Goal: Task Accomplishment & Management: Complete application form

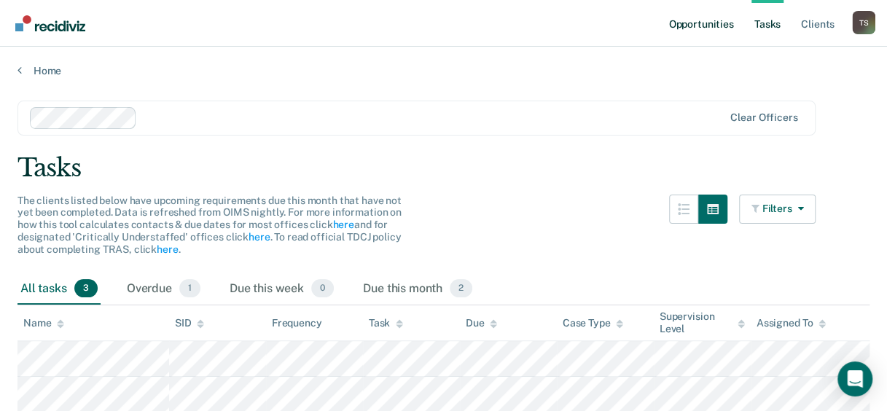
click at [714, 29] on link "Opportunities" at bounding box center [700, 23] width 71 height 47
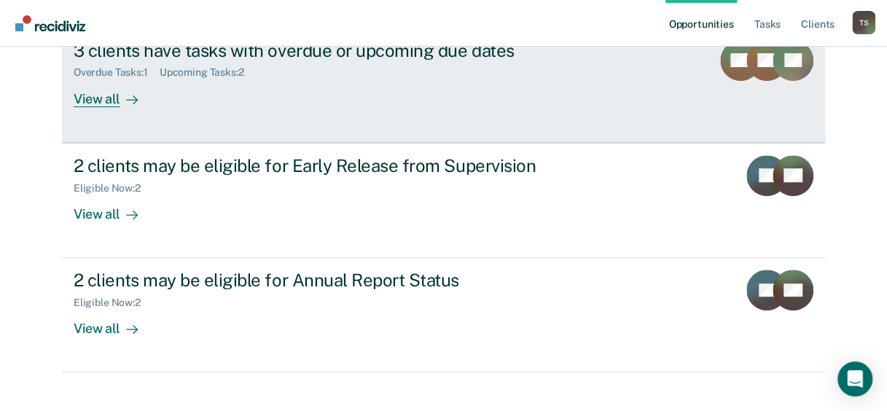
scroll to position [207, 0]
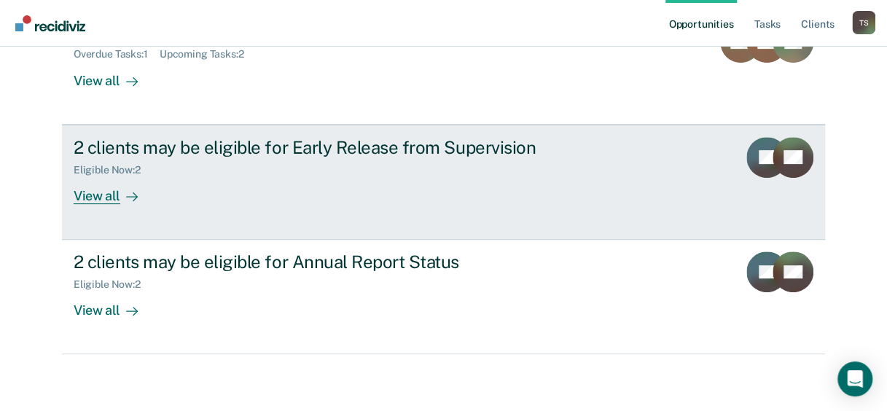
click at [107, 189] on div "View all" at bounding box center [115, 190] width 82 height 28
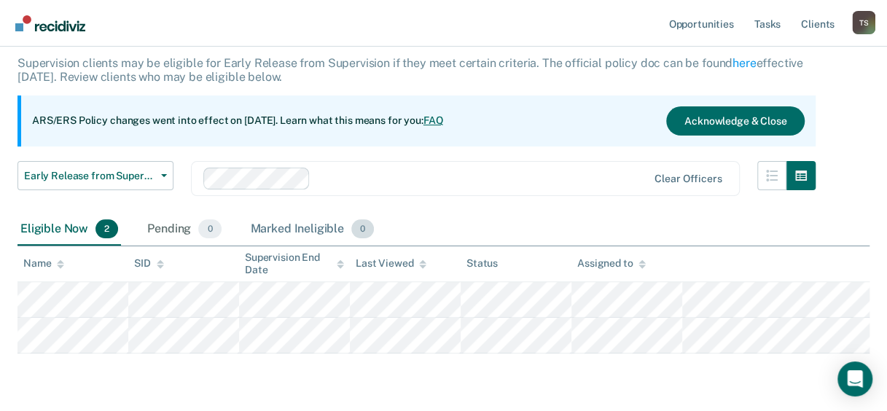
scroll to position [133, 0]
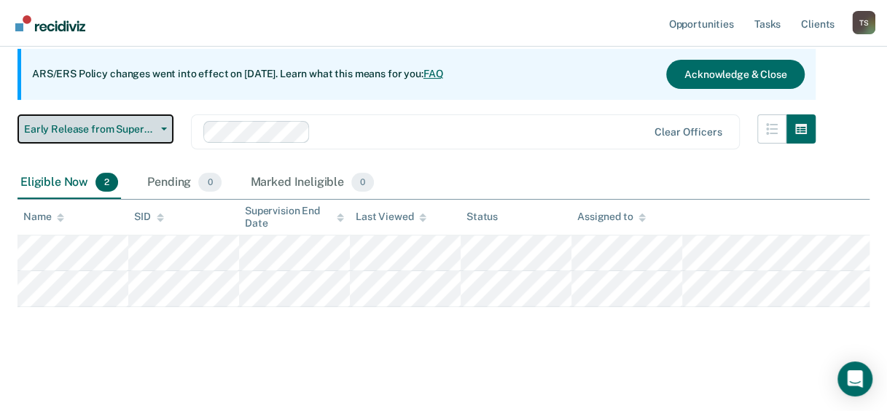
click at [101, 133] on span "Early Release from Supervision" at bounding box center [89, 129] width 131 height 12
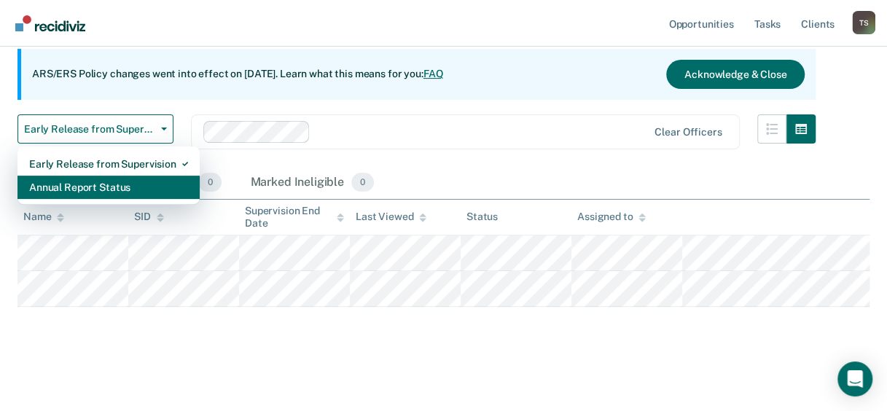
click at [110, 184] on div "Annual Report Status" at bounding box center [108, 187] width 159 height 23
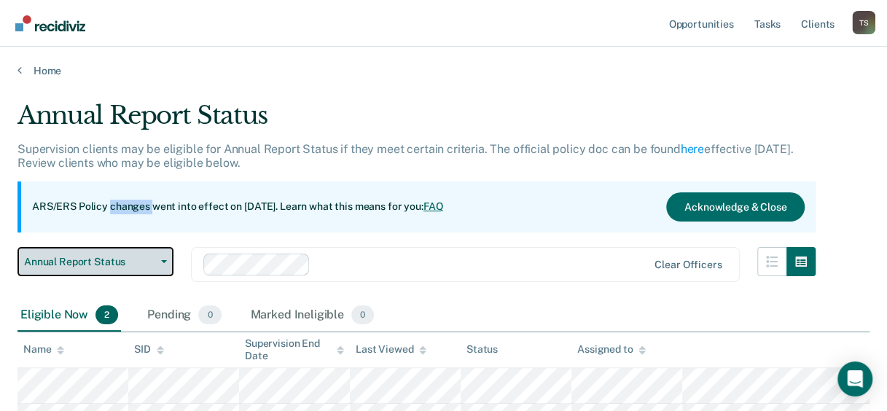
click at [103, 270] on button "Annual Report Status" at bounding box center [95, 261] width 156 height 29
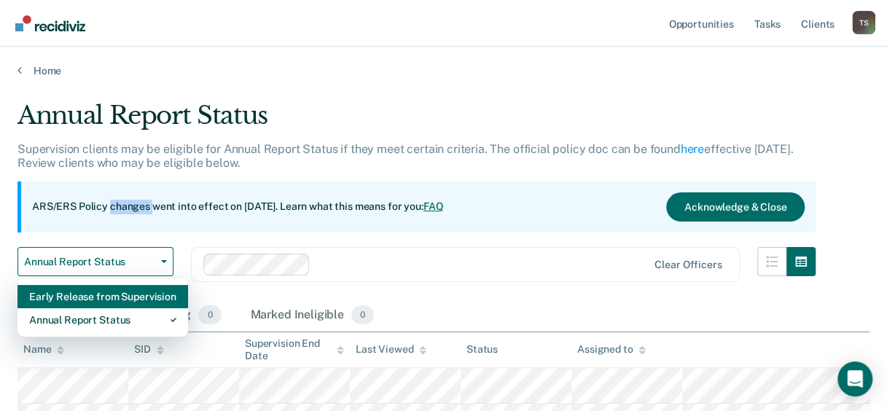
click at [105, 301] on div "Early Release from Supervision" at bounding box center [102, 296] width 147 height 23
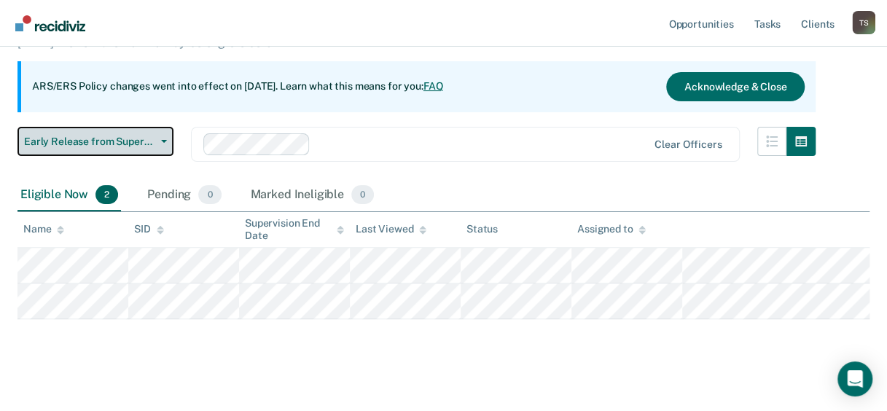
scroll to position [133, 0]
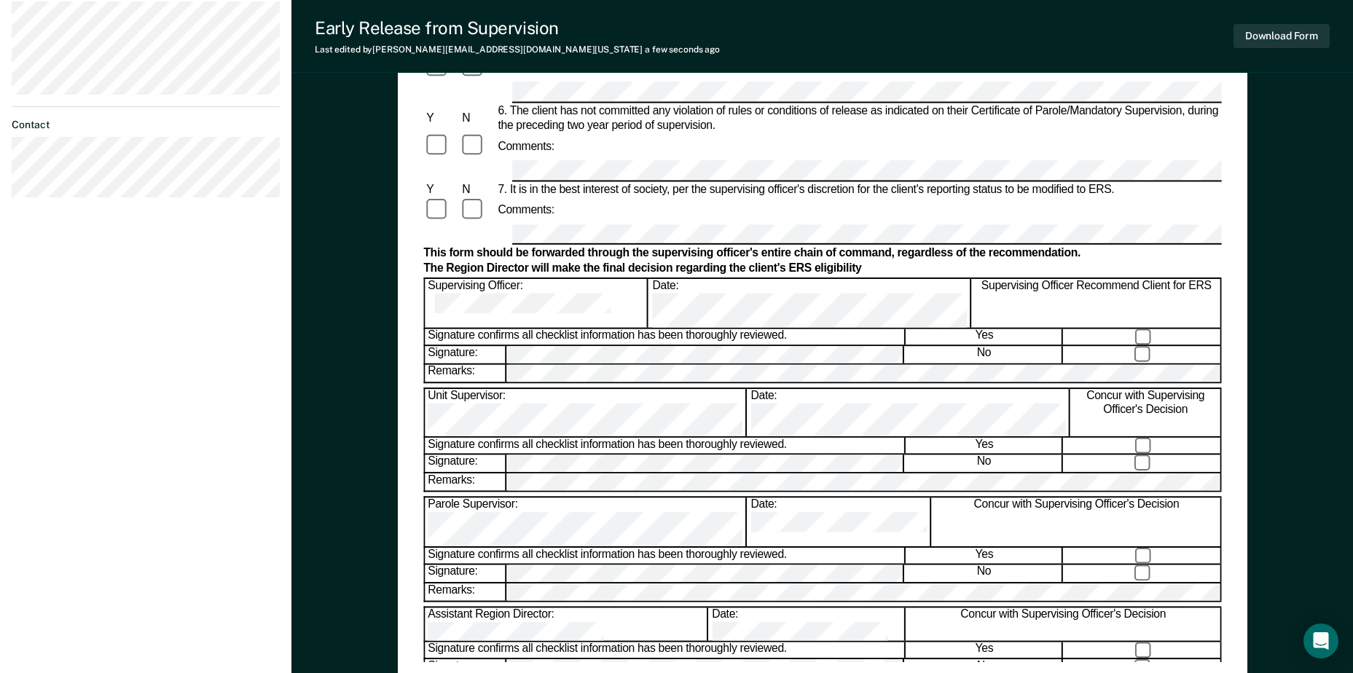
scroll to position [583, 0]
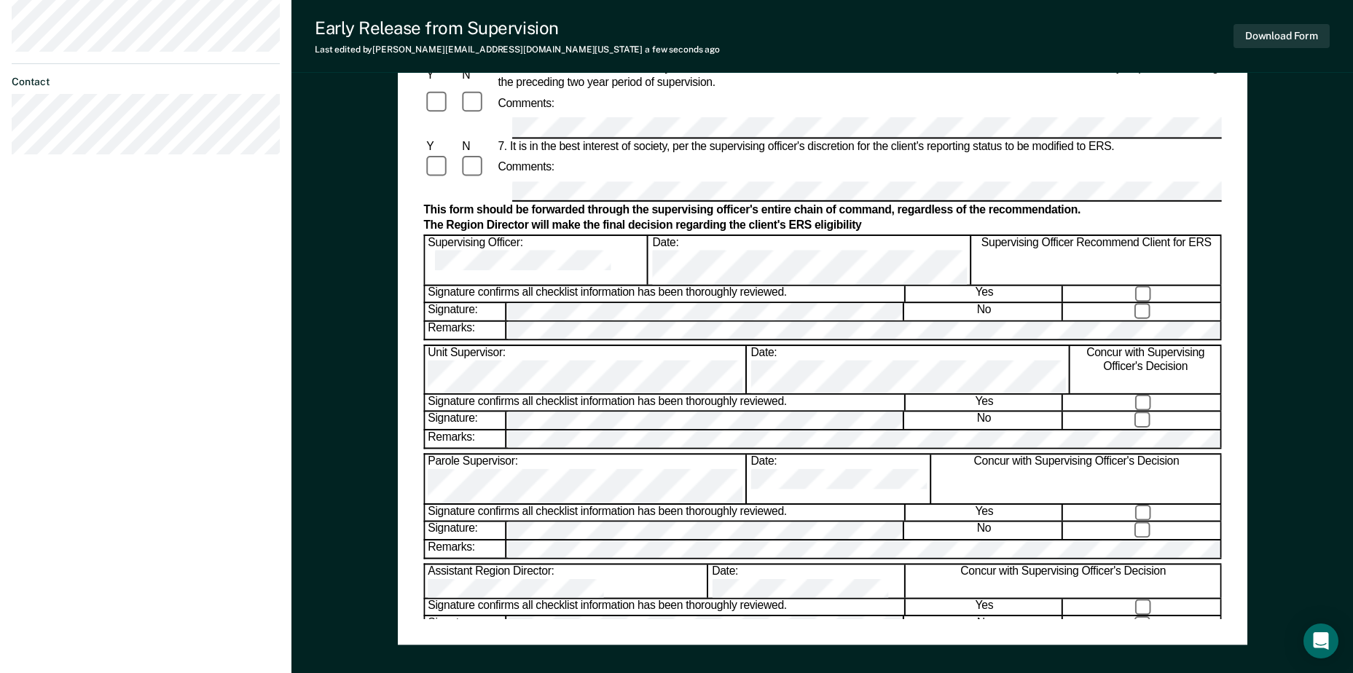
click at [539, 410] on div "Assistant Region Director:" at bounding box center [566, 582] width 283 height 34
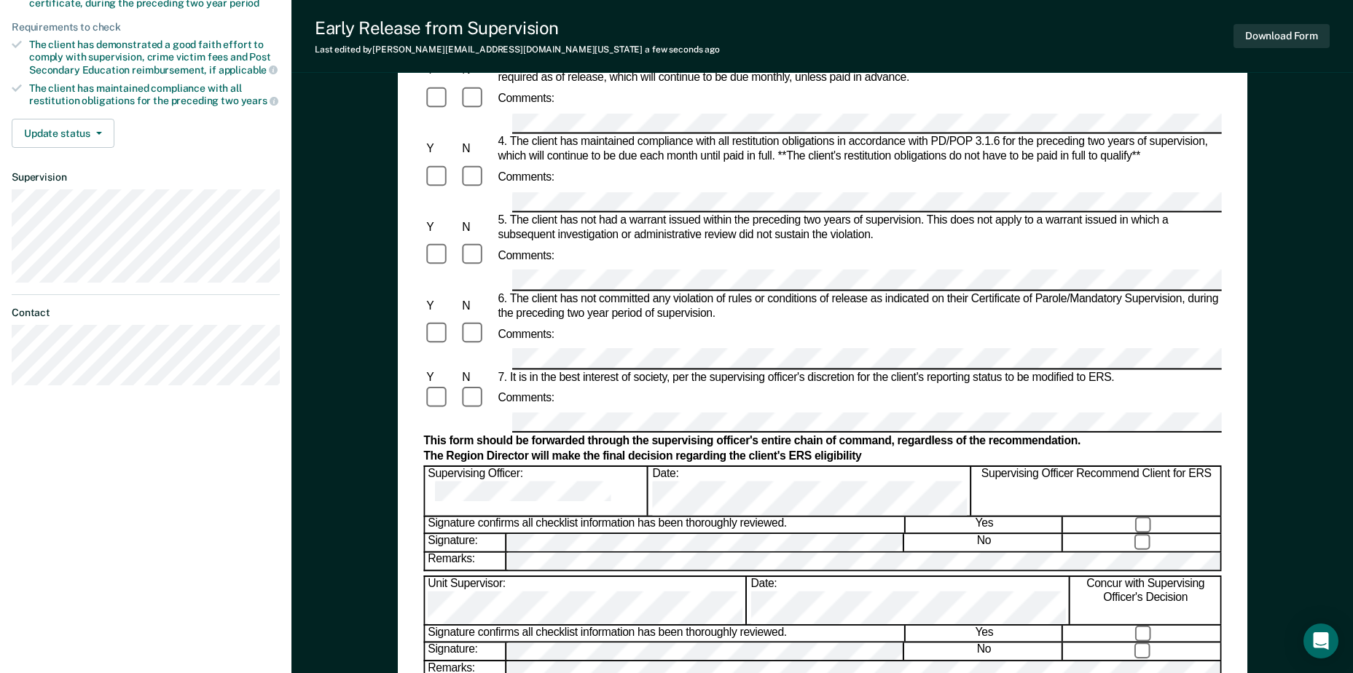
scroll to position [364, 0]
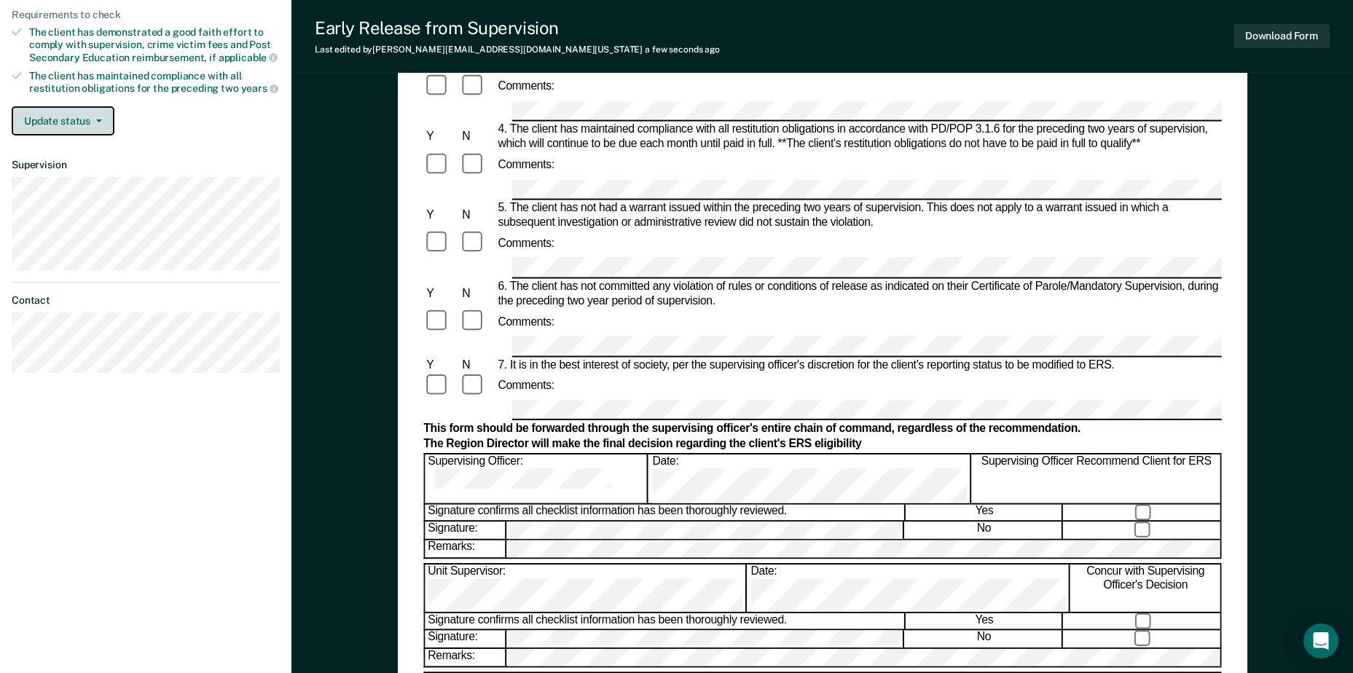
click at [67, 125] on button "Update status" at bounding box center [63, 120] width 103 height 29
click at [67, 125] on div "[PERSON_NAME] Mark Ineligible" at bounding box center [82, 153] width 141 height 58
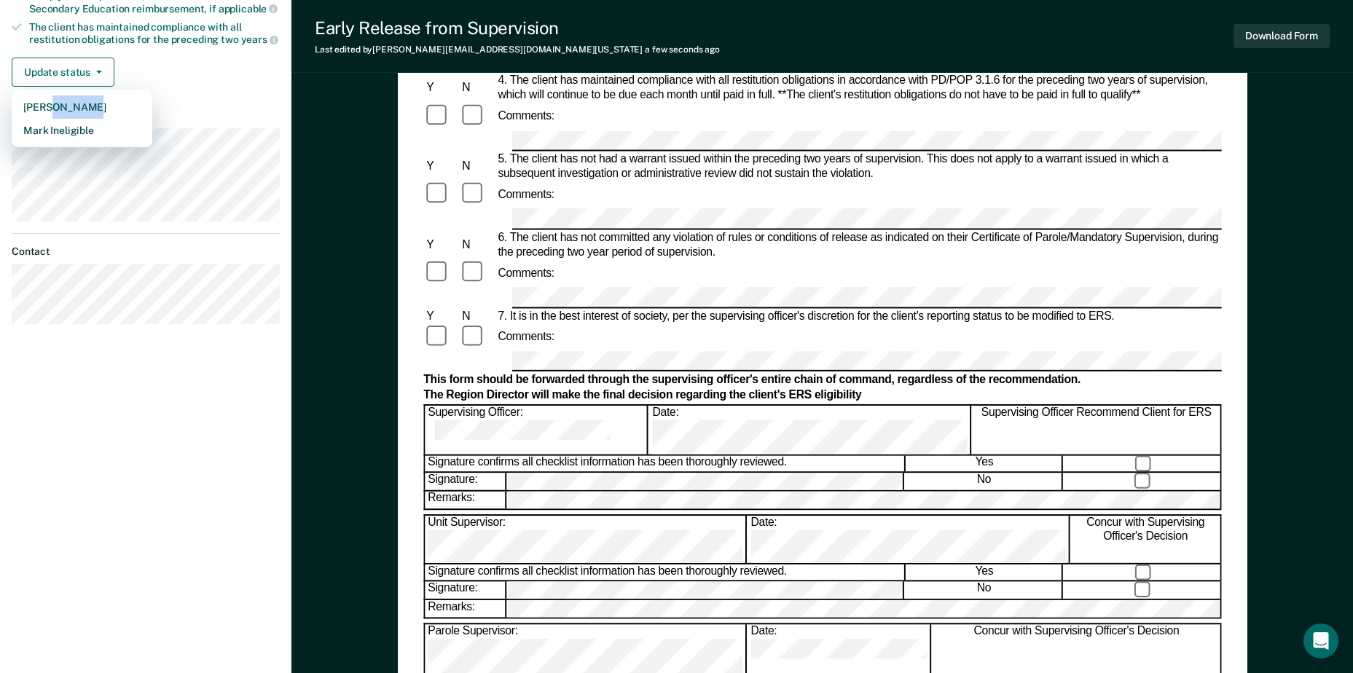
scroll to position [437, 0]
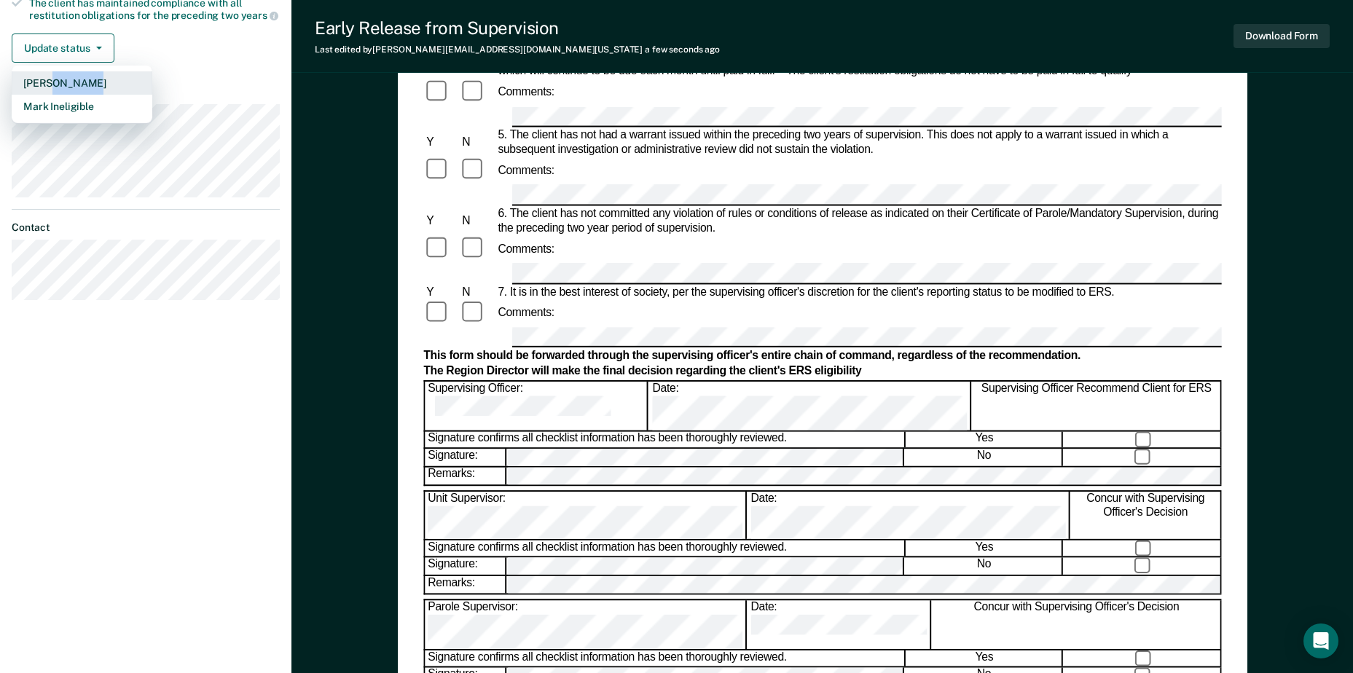
click at [88, 82] on button "[PERSON_NAME]" at bounding box center [82, 82] width 141 height 23
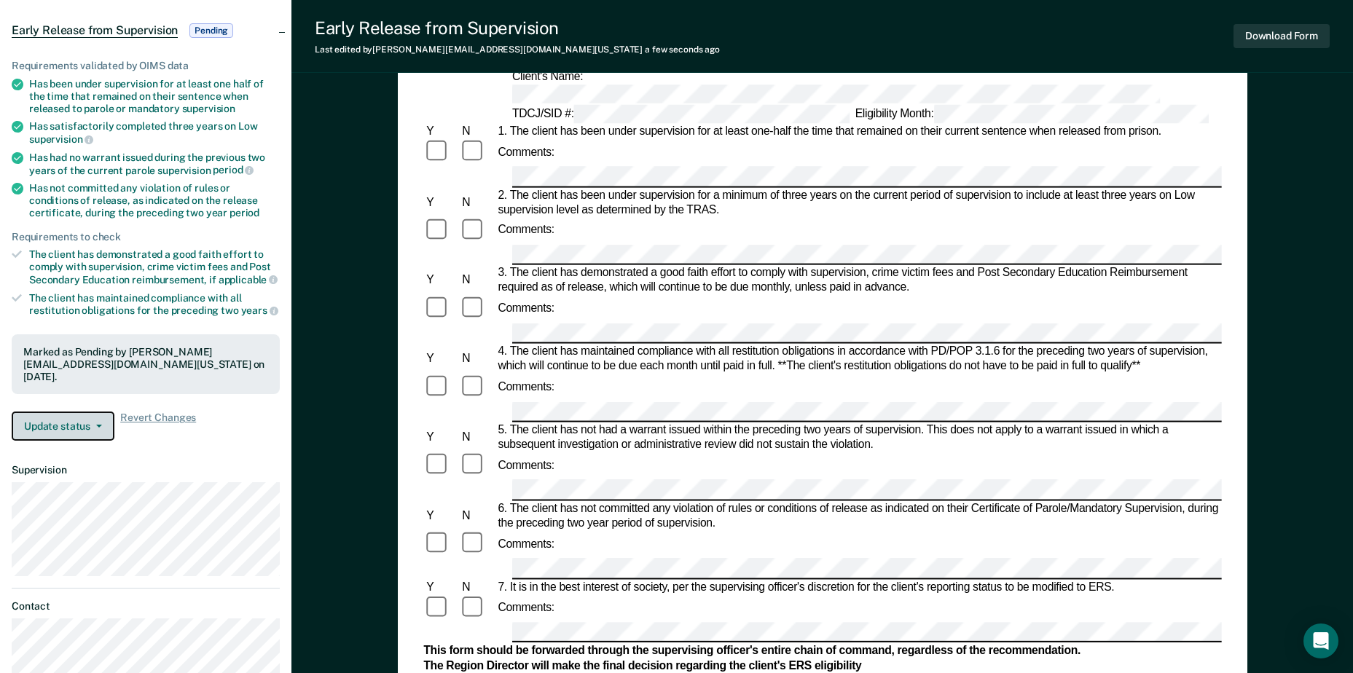
scroll to position [0, 0]
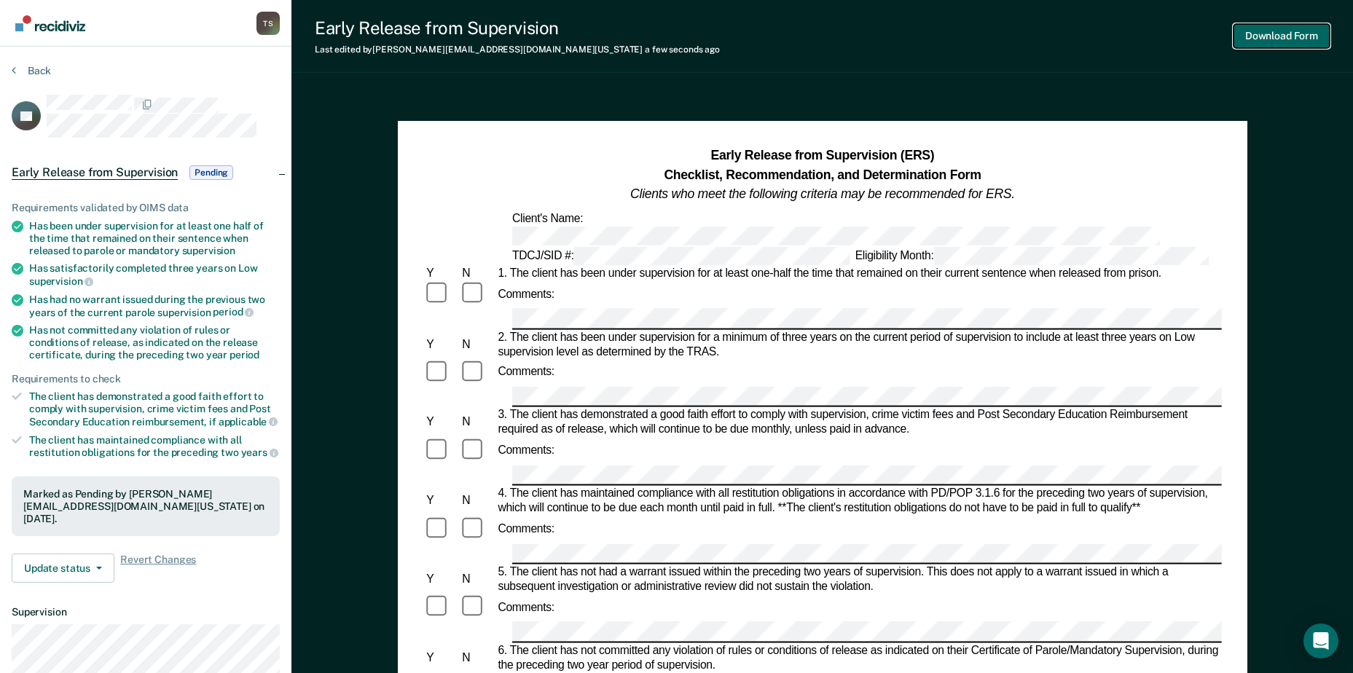
click at [897, 33] on button "Download Form" at bounding box center [1282, 36] width 96 height 24
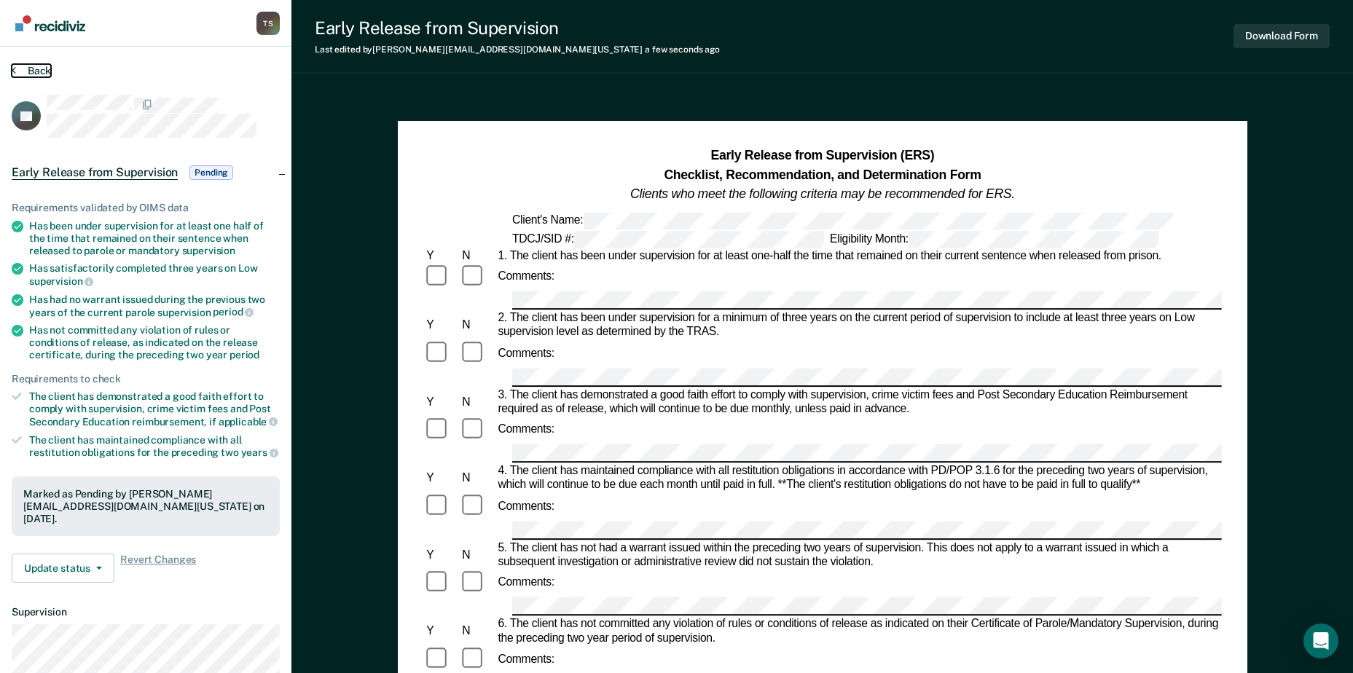
click at [23, 66] on button "Back" at bounding box center [31, 70] width 39 height 13
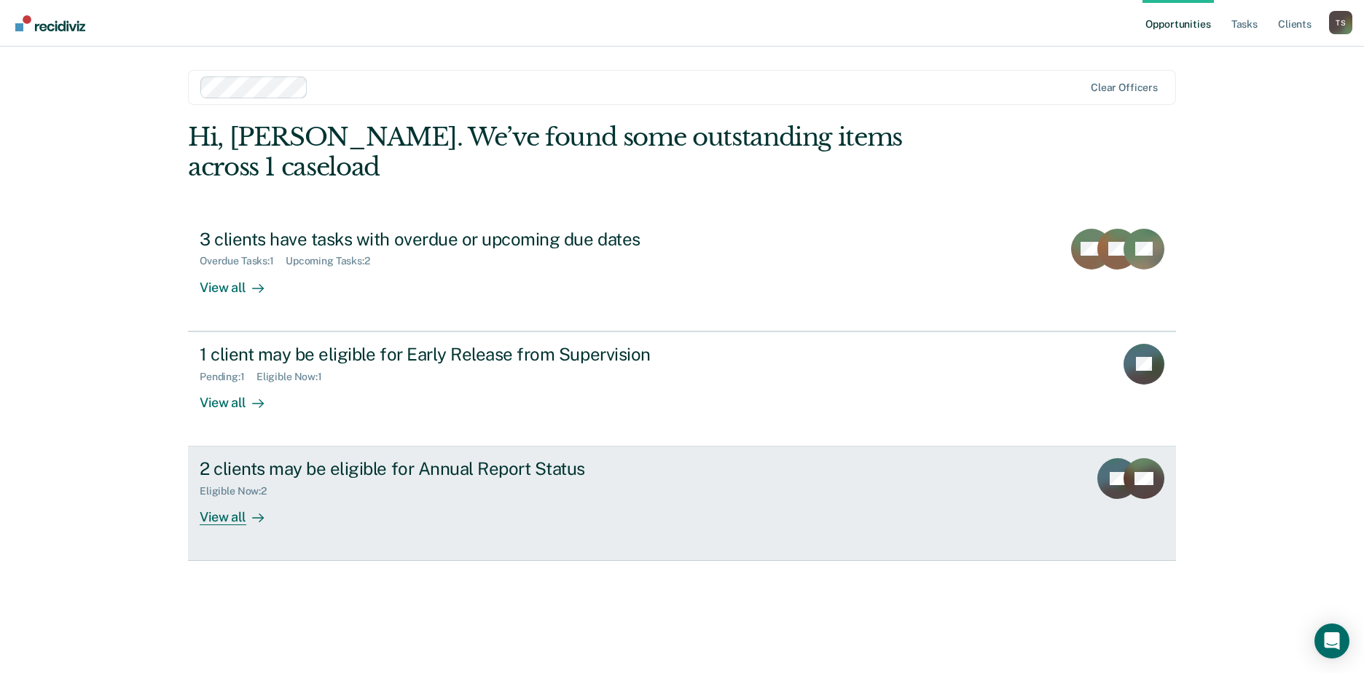
click at [506, 410] on div "Eligible Now : 2" at bounding box center [455, 488] width 511 height 18
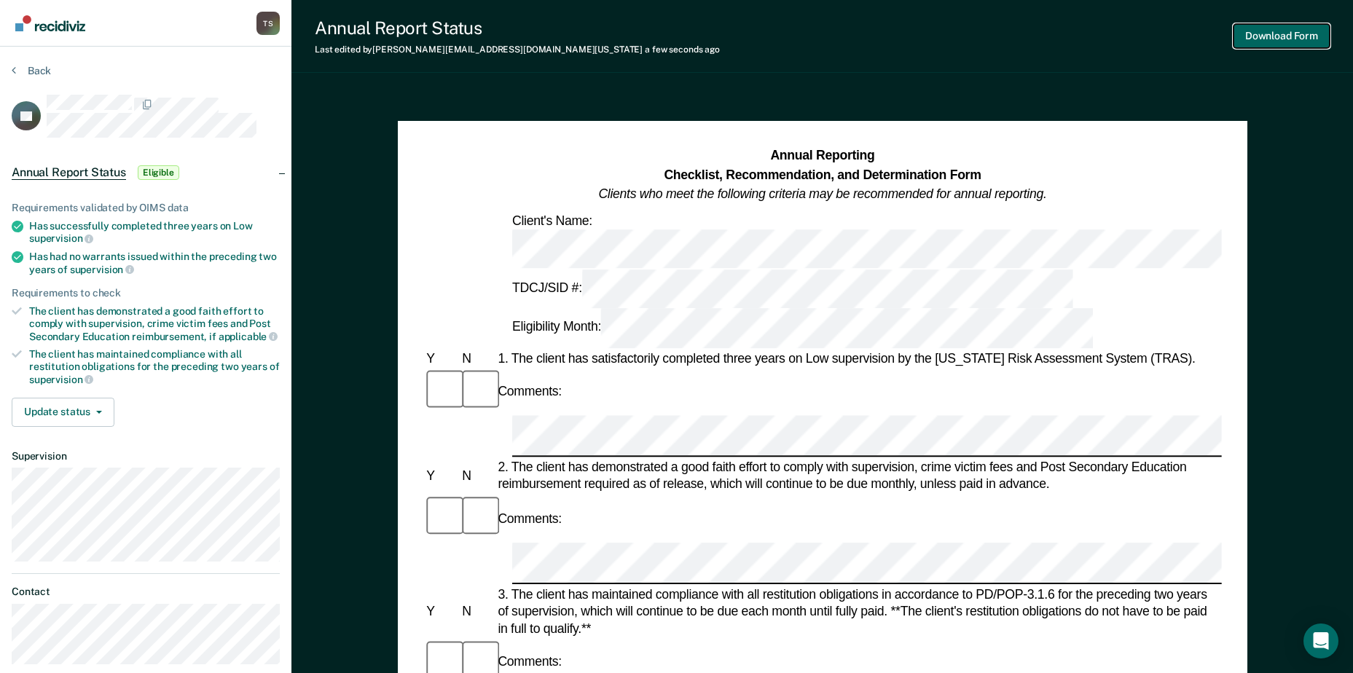
click at [897, 39] on button "Download Form" at bounding box center [1282, 36] width 96 height 24
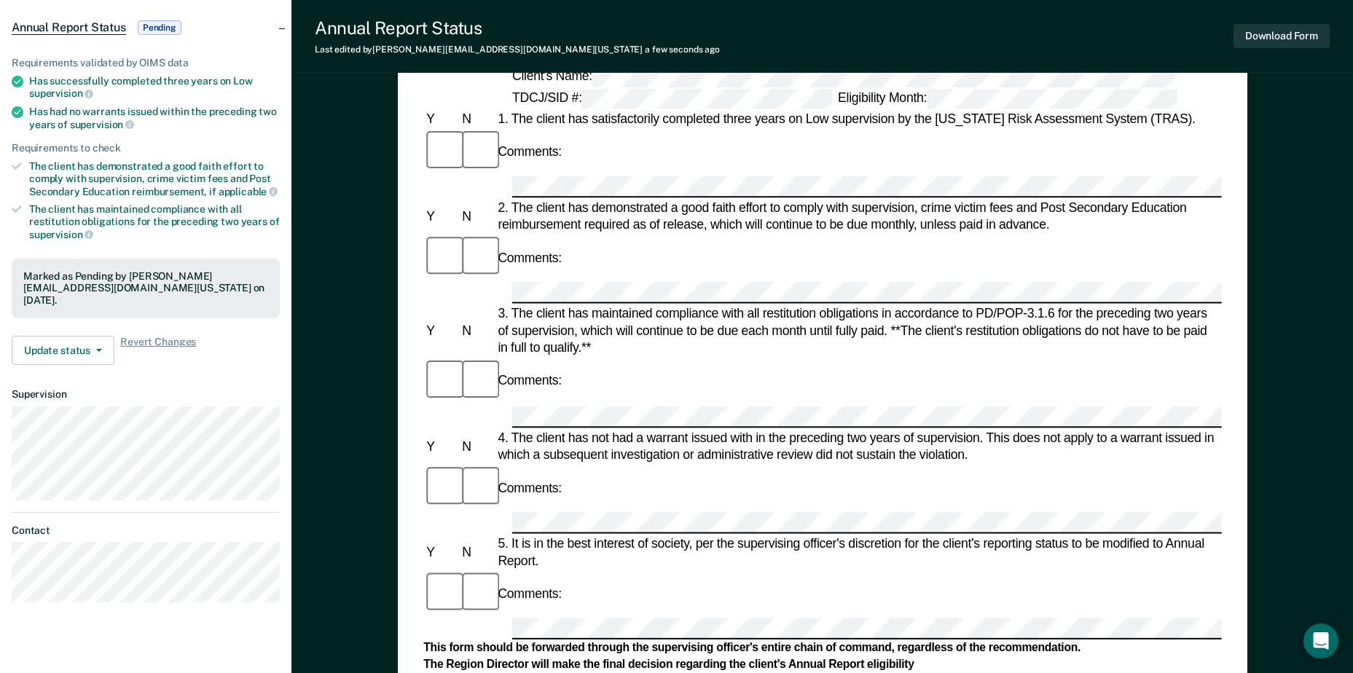
scroll to position [146, 0]
click at [74, 351] on button "Update status" at bounding box center [63, 349] width 103 height 29
click at [74, 353] on div "Revert from Pending Mark Ineligible" at bounding box center [82, 382] width 141 height 58
click at [220, 374] on article "PL Annual Report Status Pending Requirements validated by OIMS data Has success…" at bounding box center [146, 276] width 268 height 654
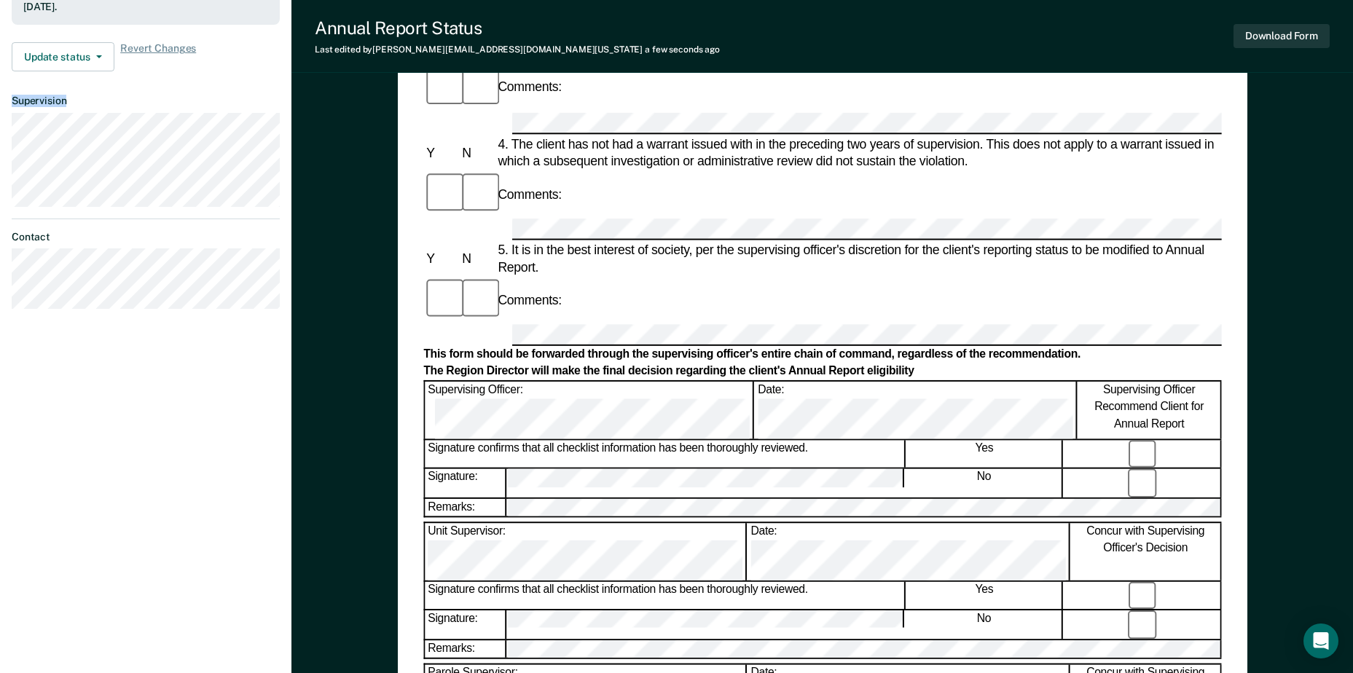
scroll to position [437, 0]
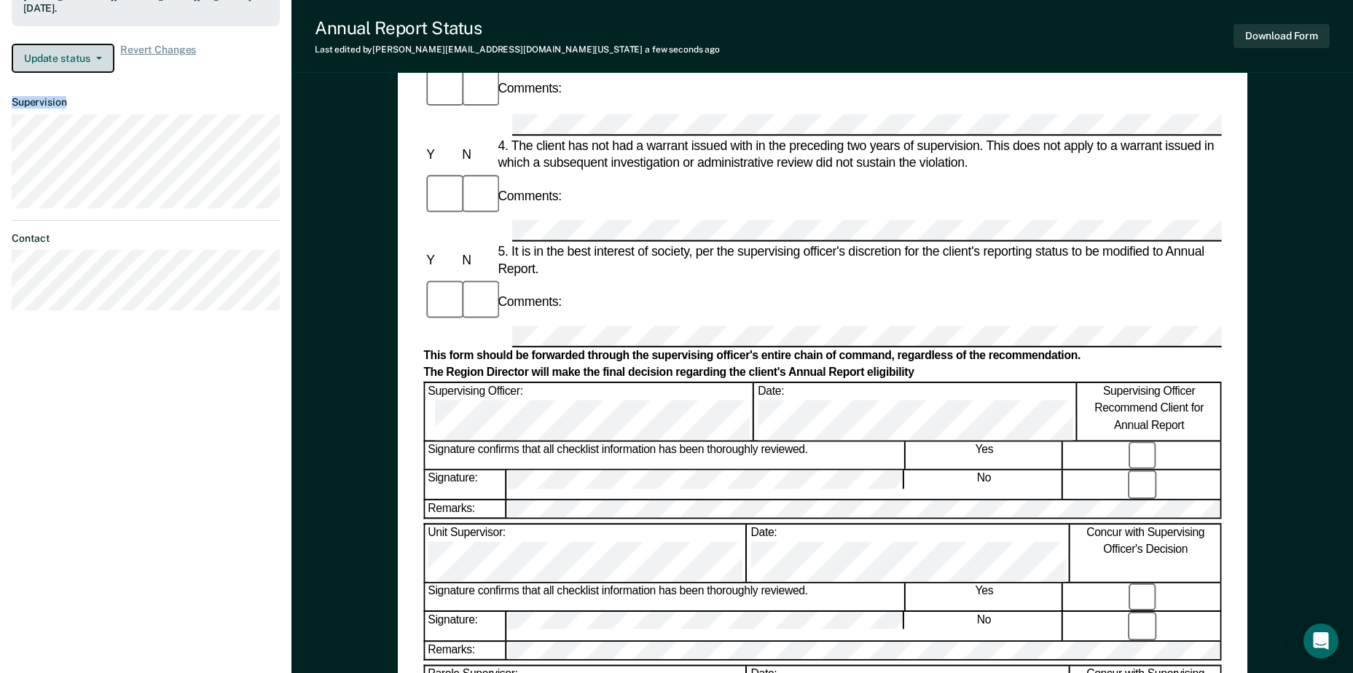
click at [83, 58] on button "Update status" at bounding box center [63, 58] width 103 height 29
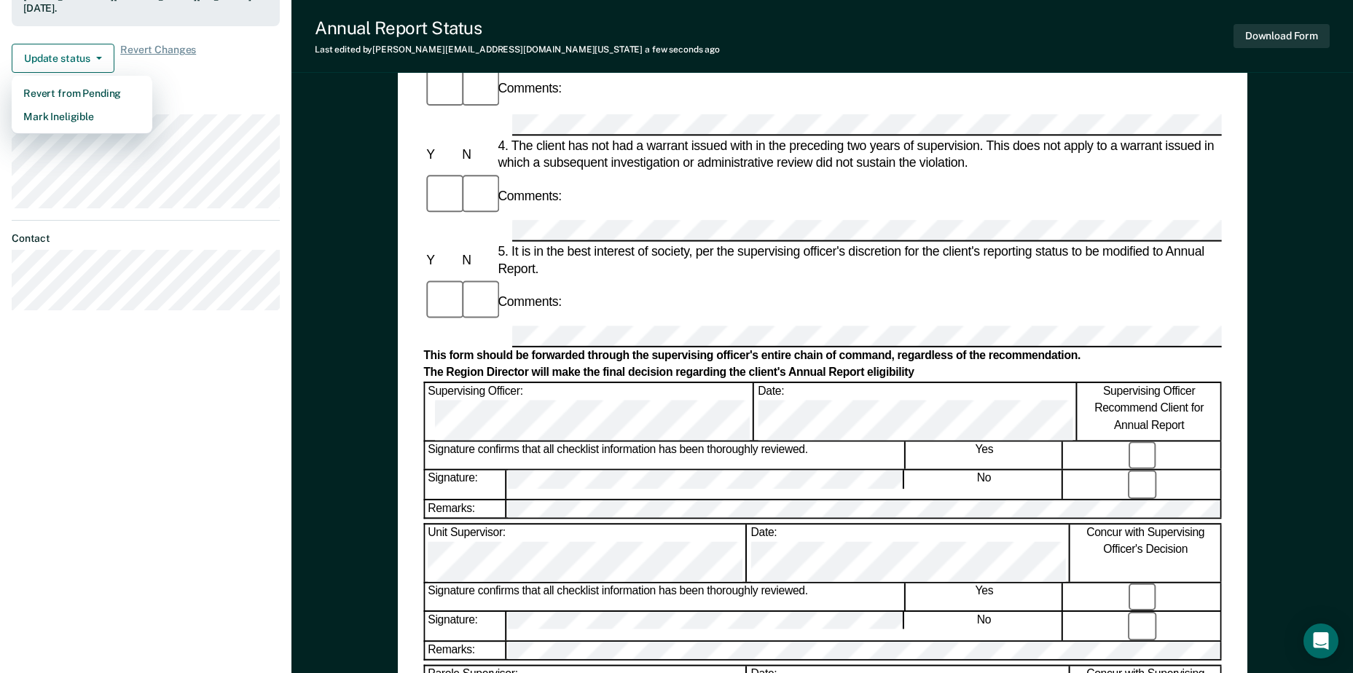
click at [214, 365] on div "[PERSON_NAME] T S Profile How it works Log Out Back PL Annual Report Status Pen…" at bounding box center [145, 200] width 291 height 1275
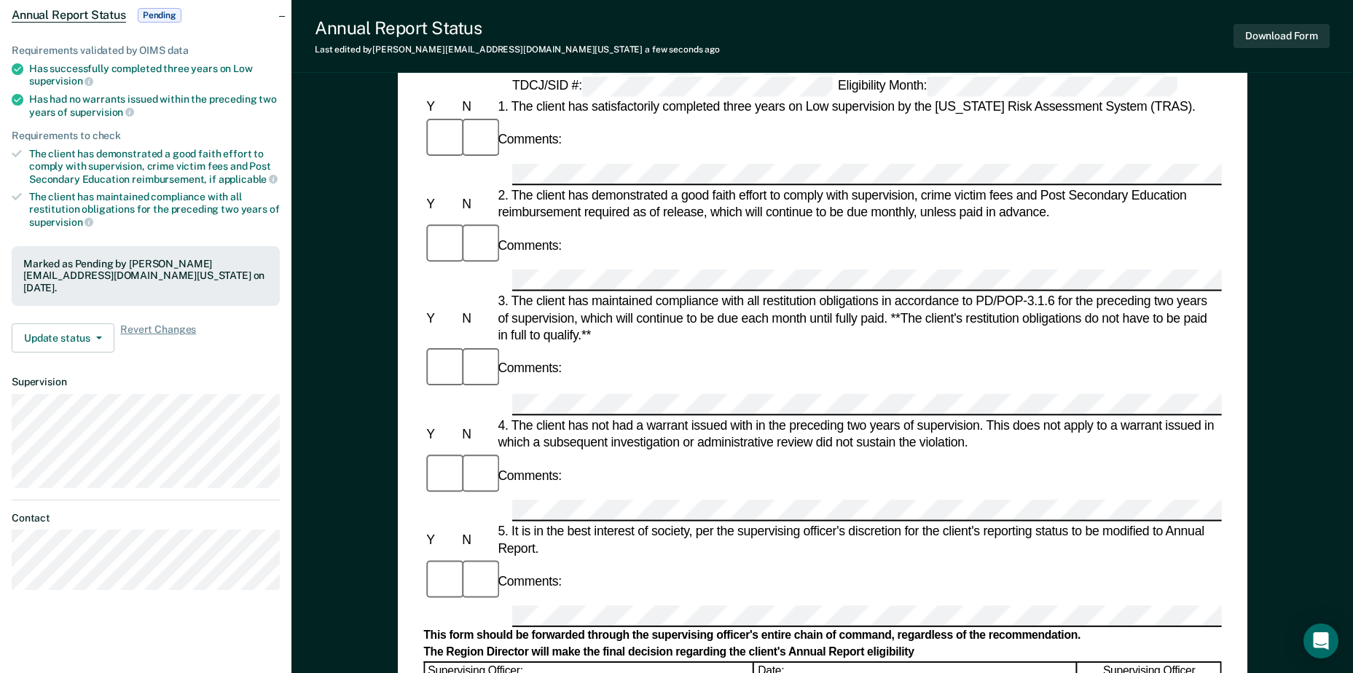
scroll to position [146, 0]
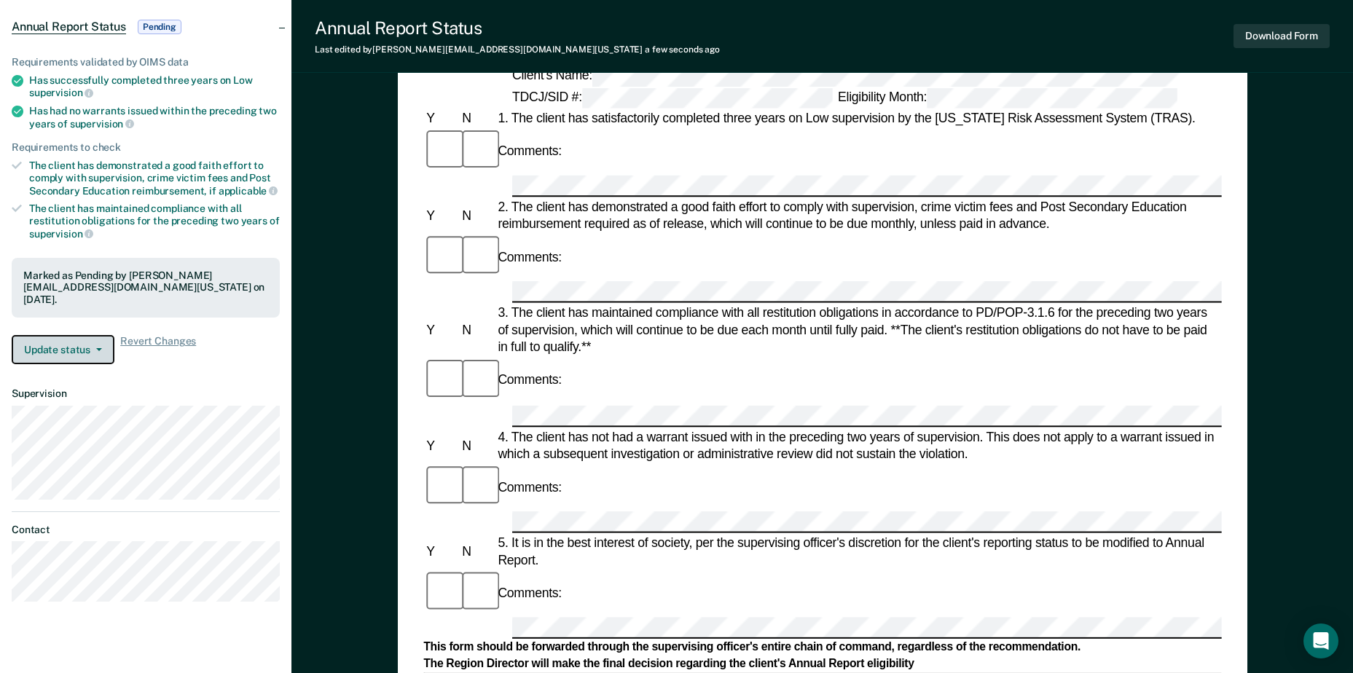
click at [86, 336] on button "Update status" at bounding box center [63, 349] width 103 height 29
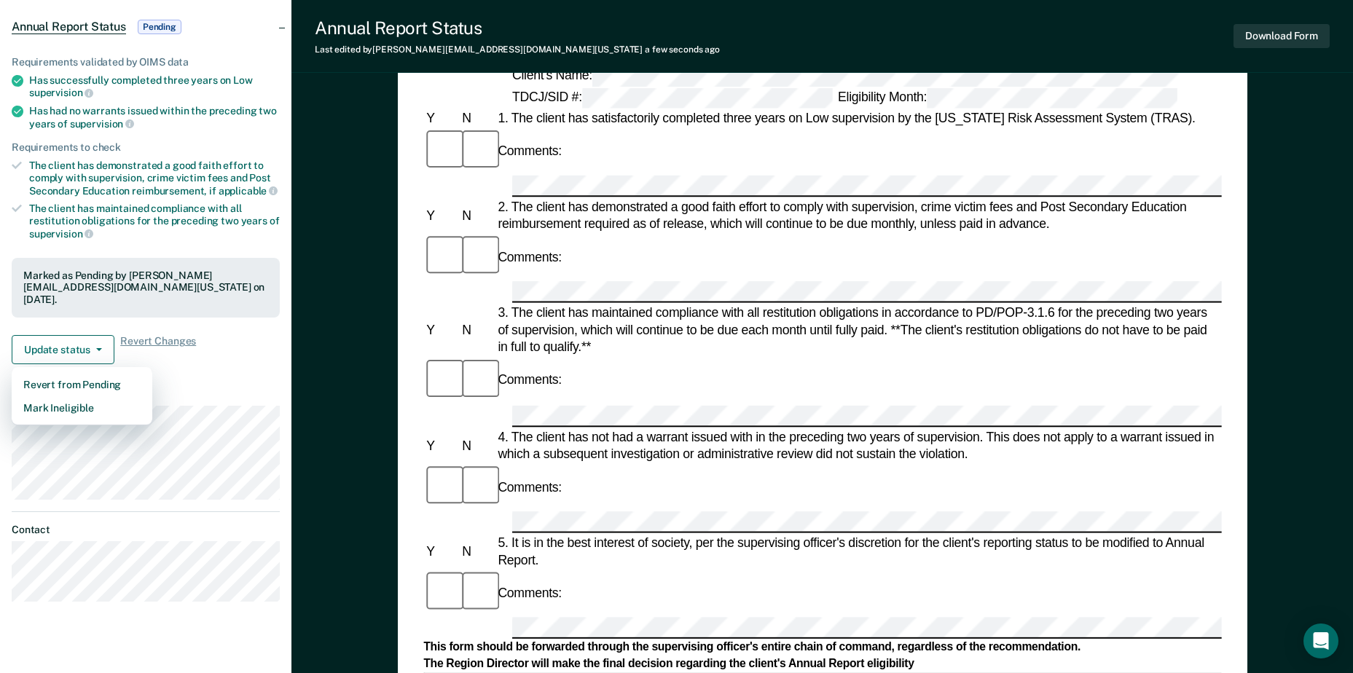
click at [235, 391] on dt "Supervision" at bounding box center [146, 394] width 268 height 12
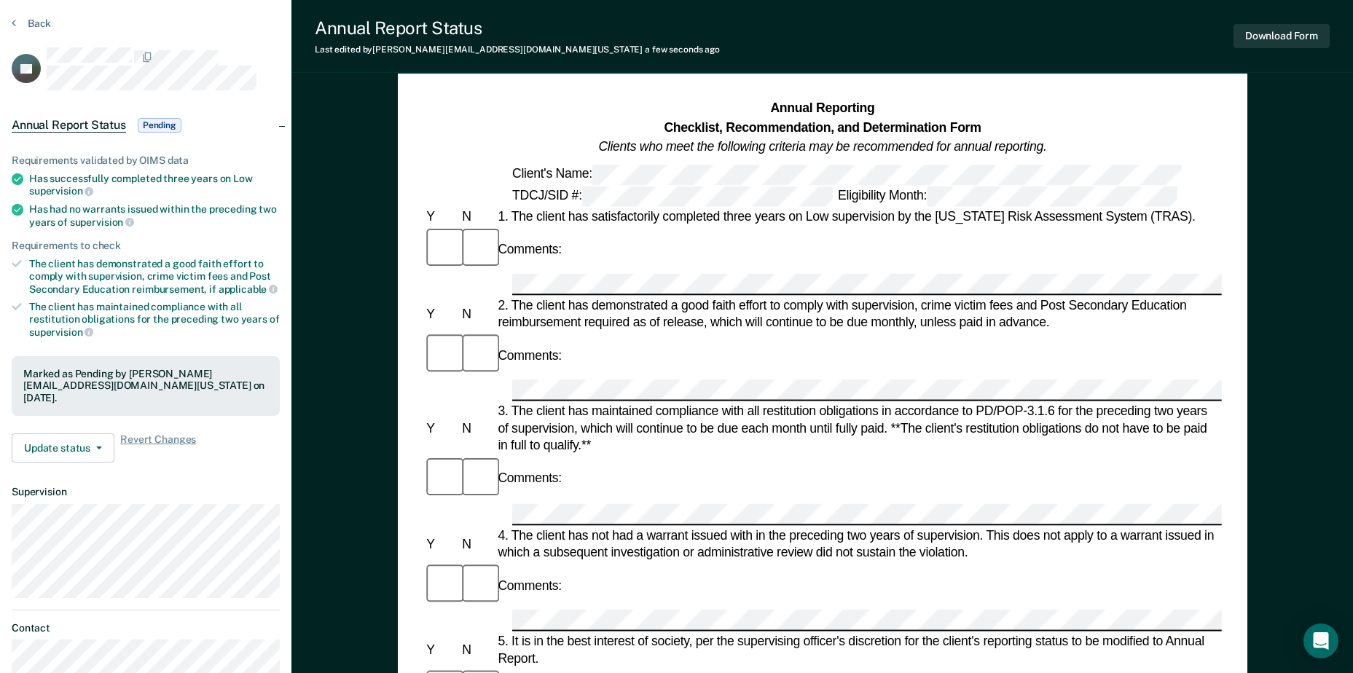
scroll to position [0, 0]
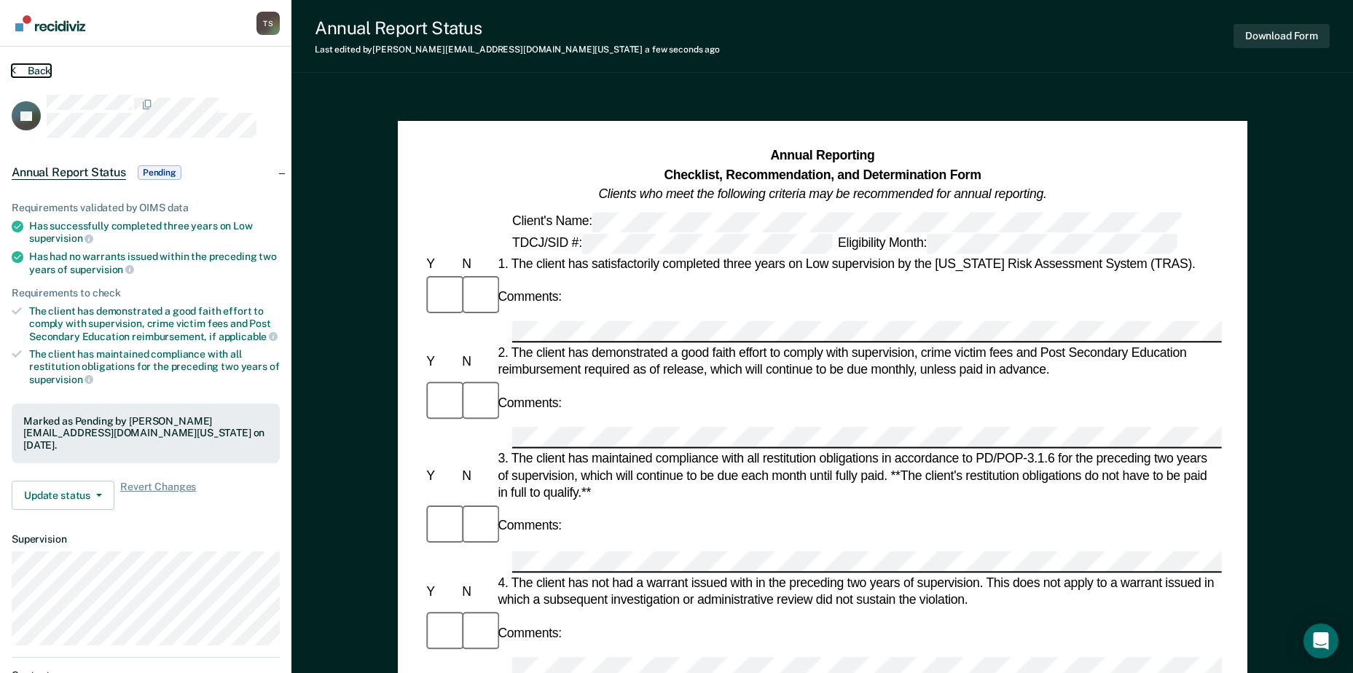
click at [23, 71] on button "Back" at bounding box center [31, 70] width 39 height 13
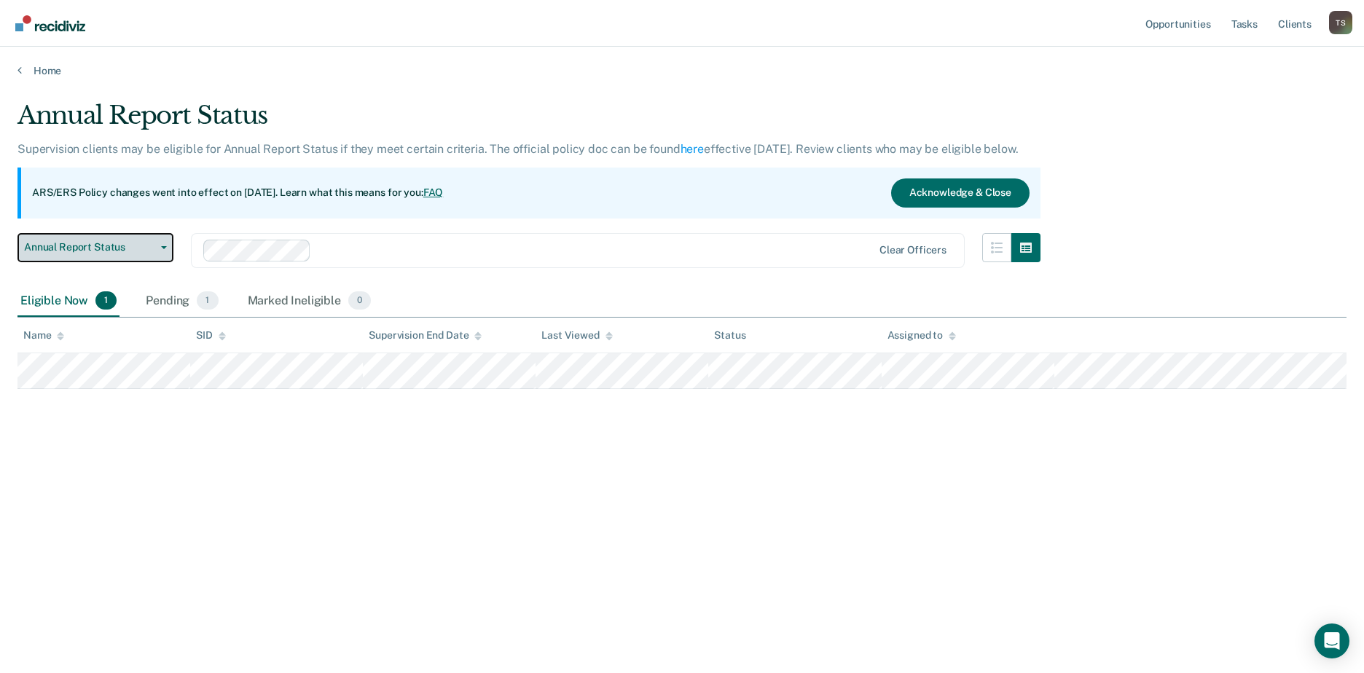
click at [118, 249] on span "Annual Report Status" at bounding box center [89, 247] width 131 height 12
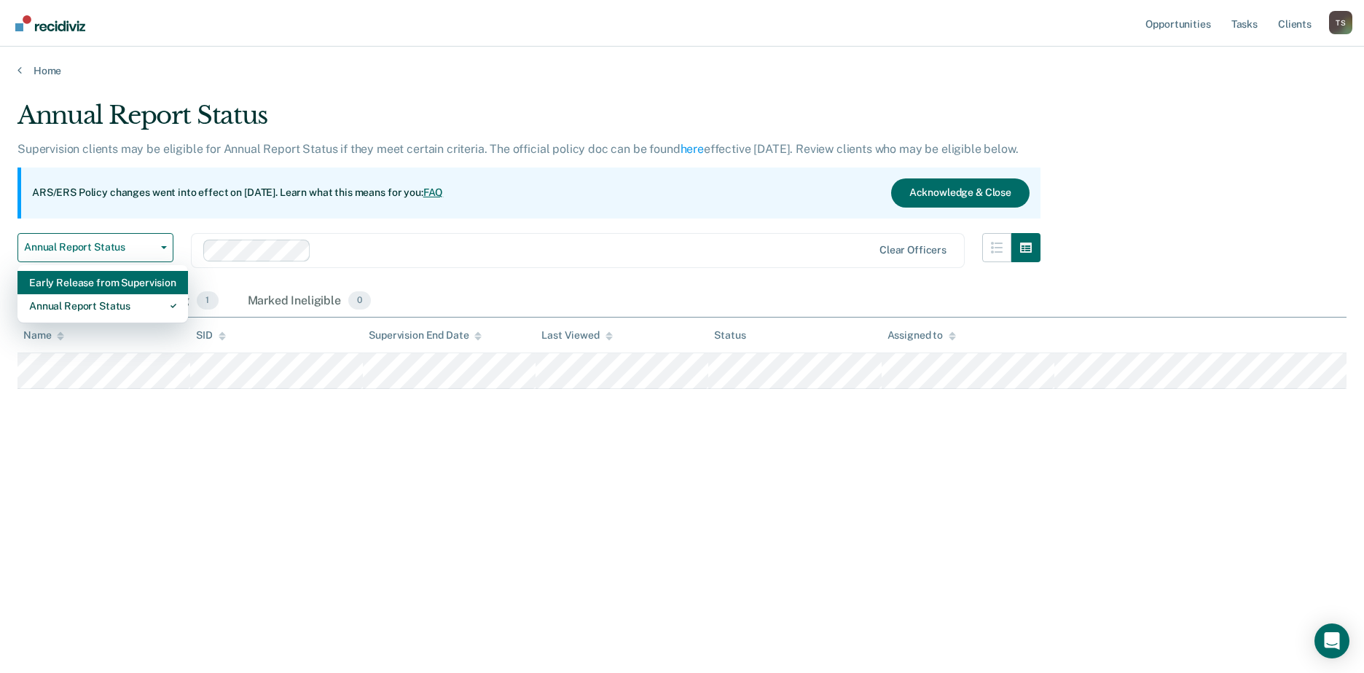
click at [114, 285] on div "Early Release from Supervision" at bounding box center [102, 282] width 147 height 23
click at [114, 285] on div "Annual Report Status Early Release from Supervision Annual Report Status" at bounding box center [95, 259] width 156 height 52
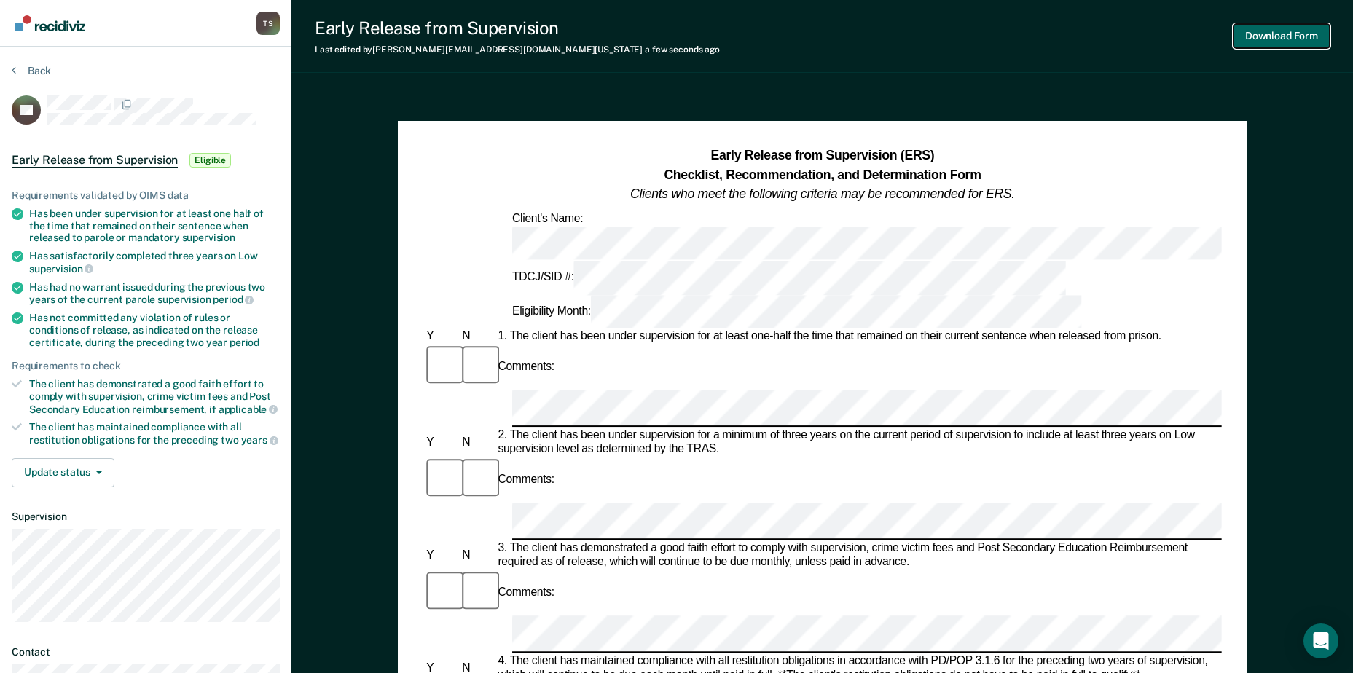
click at [897, 26] on button "Download Form" at bounding box center [1282, 36] width 96 height 24
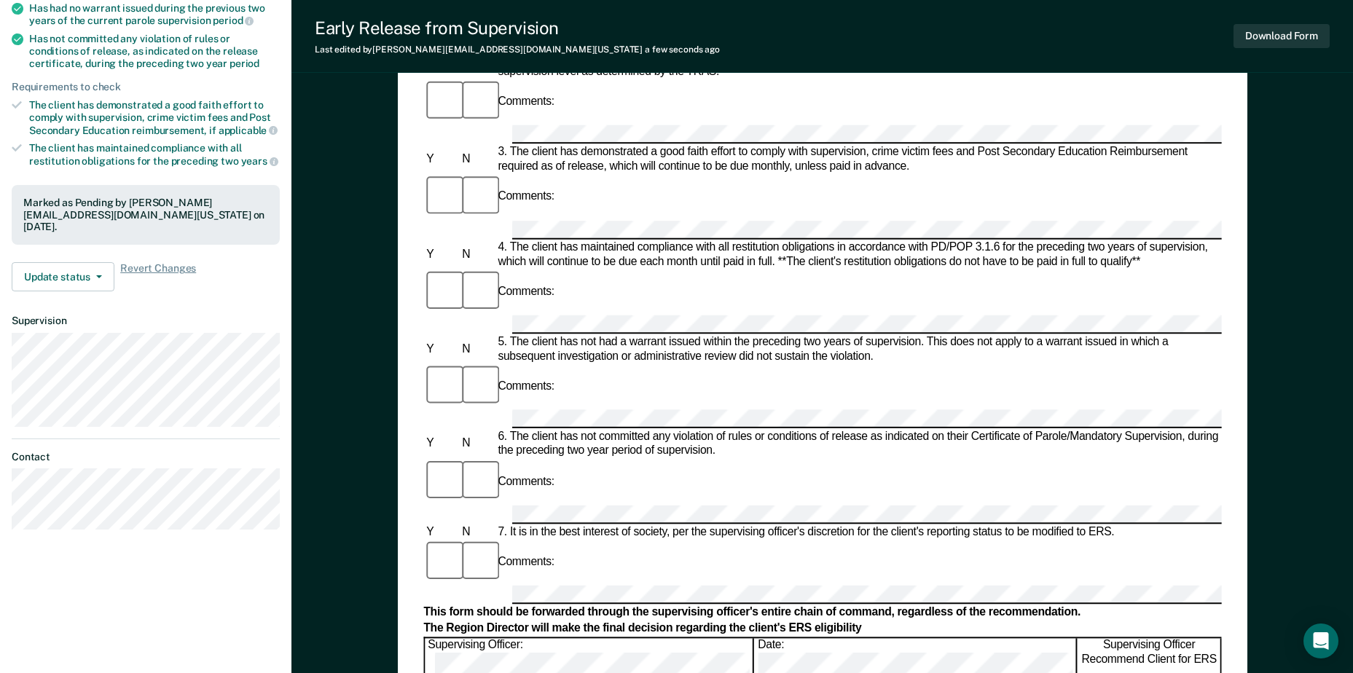
scroll to position [291, 0]
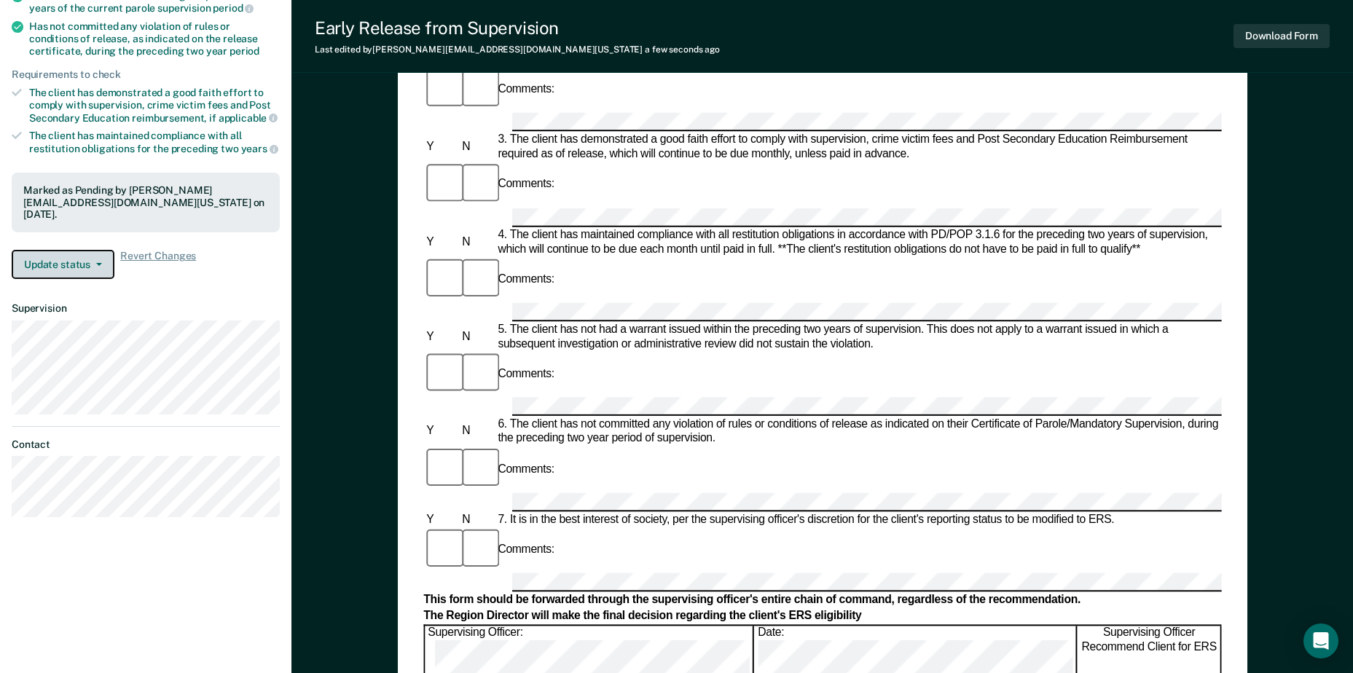
click at [101, 258] on button "Update status" at bounding box center [63, 264] width 103 height 29
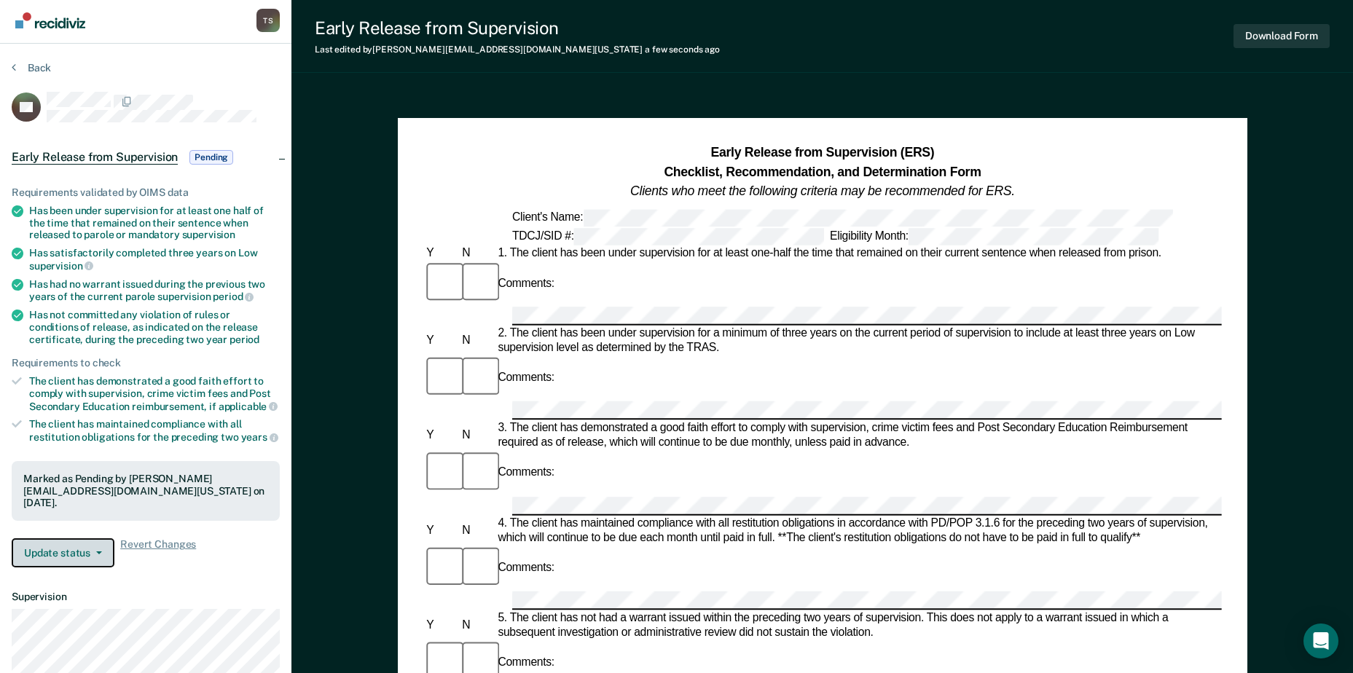
scroll to position [0, 0]
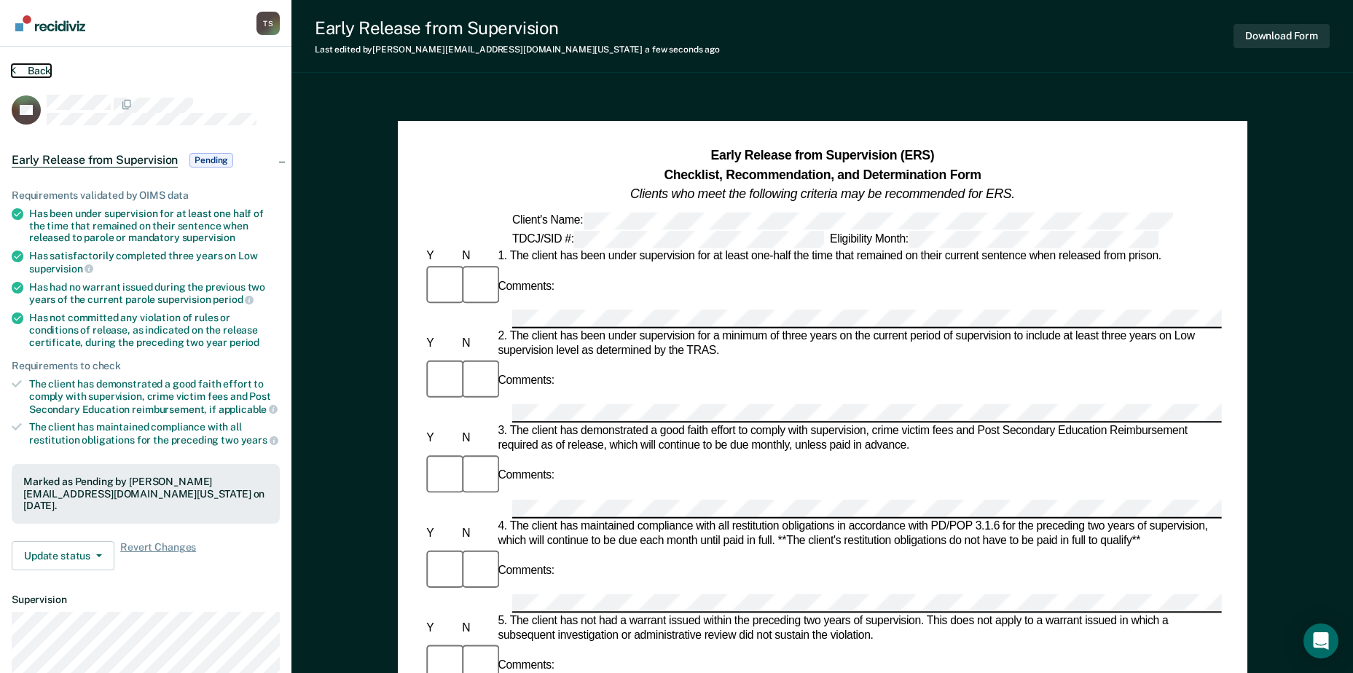
click at [20, 70] on button "Back" at bounding box center [31, 70] width 39 height 13
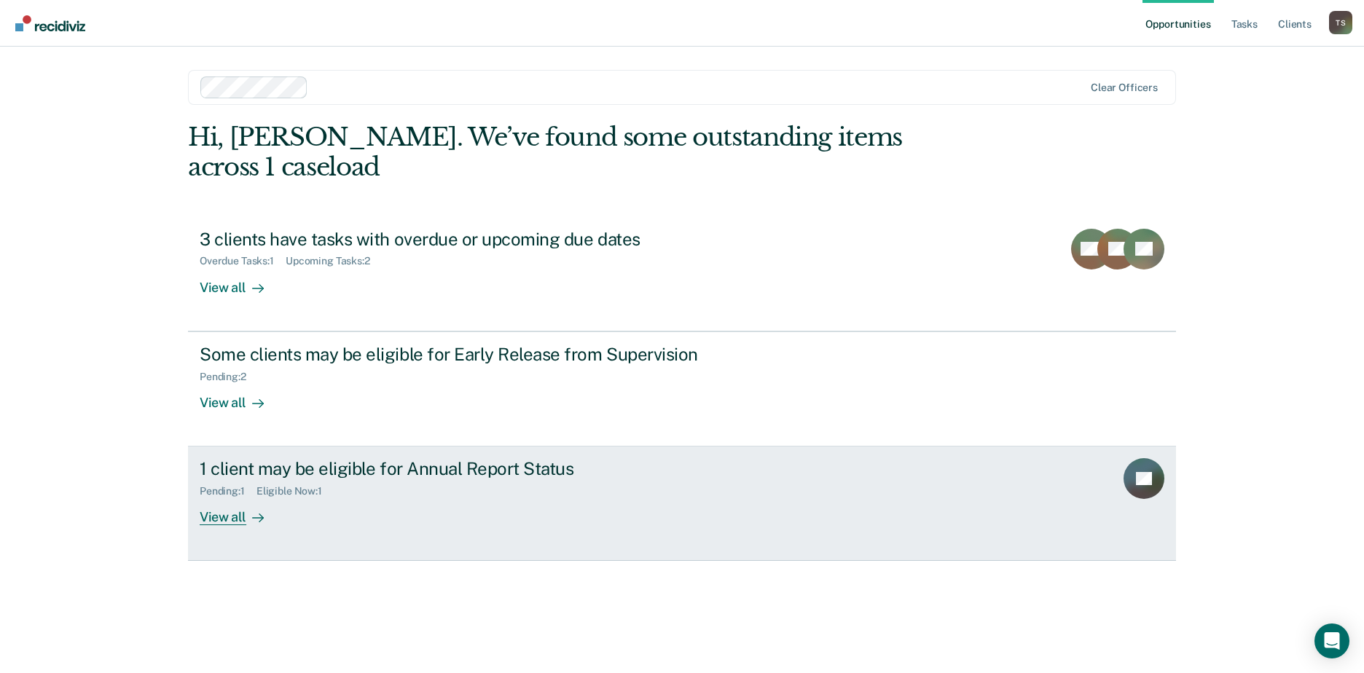
click at [475, 410] on div "Pending : 1 Eligible Now : 1" at bounding box center [455, 488] width 511 height 18
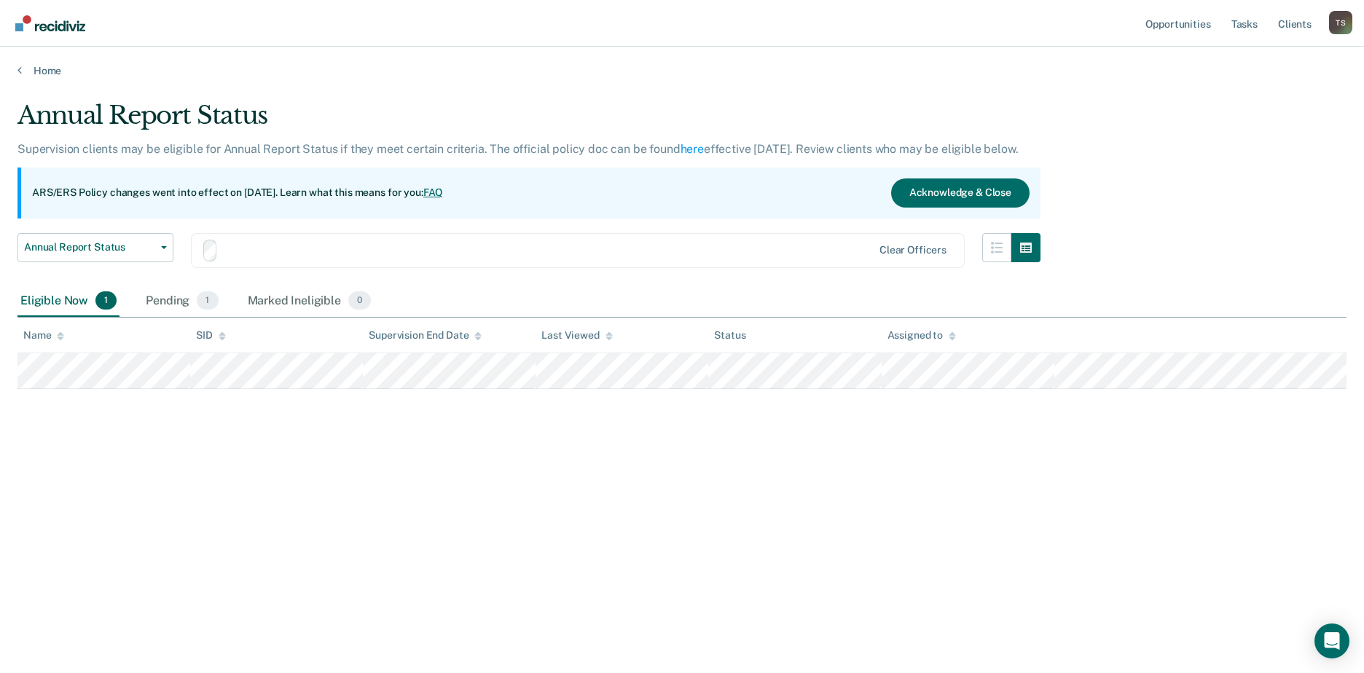
click at [475, 410] on div "Annual Report Status Supervision clients may be eligible for Annual Report Stat…" at bounding box center [681, 332] width 1329 height 463
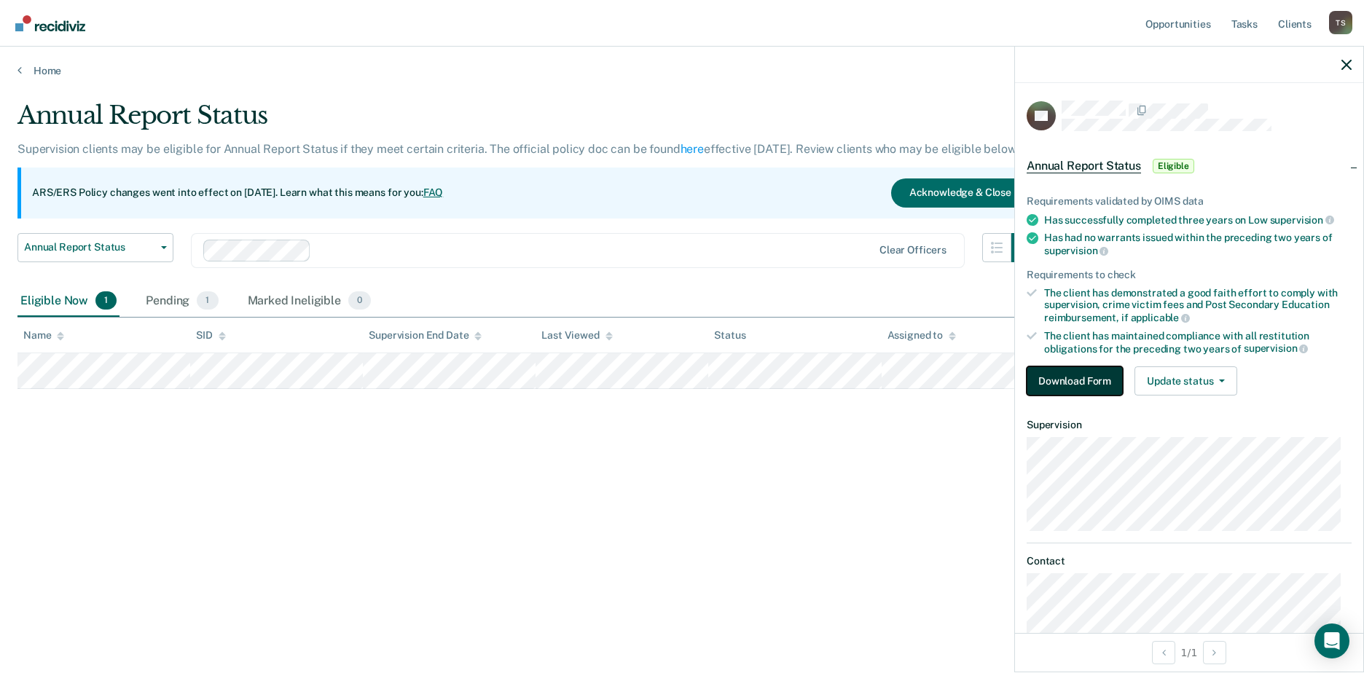
click at [897, 375] on button "Download Form" at bounding box center [1075, 380] width 96 height 29
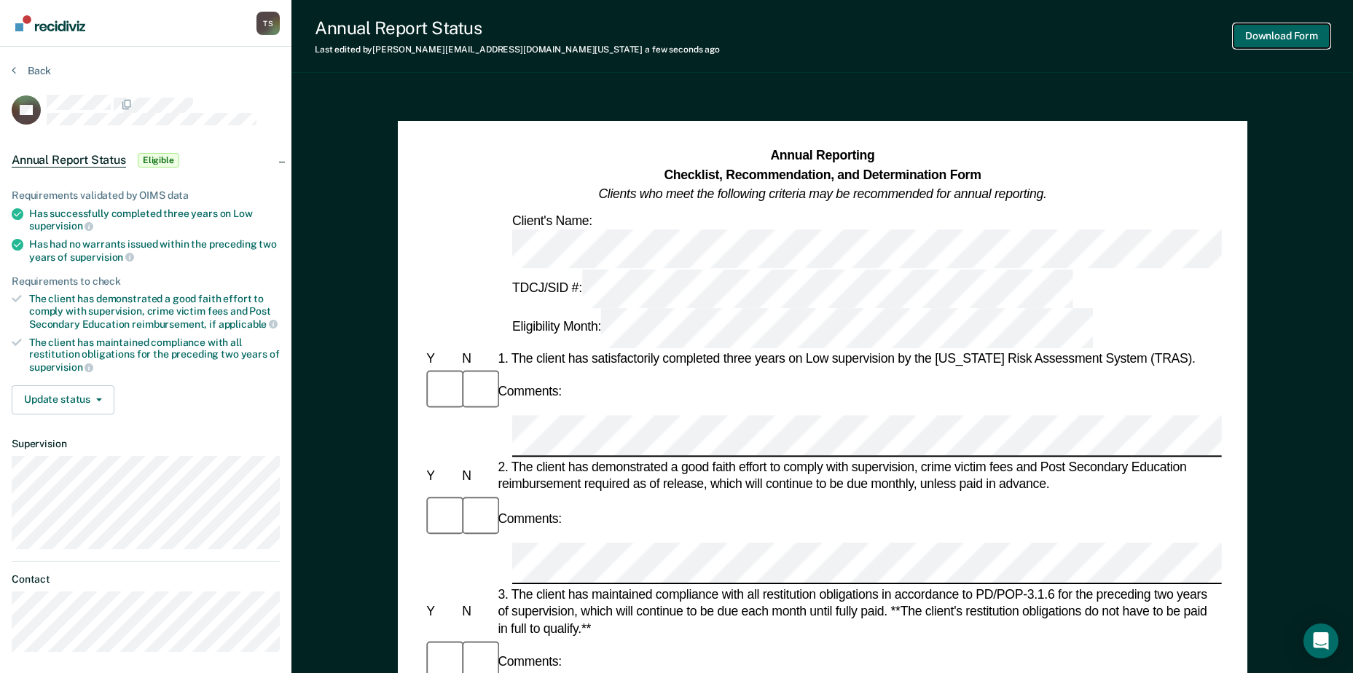
click at [897, 39] on button "Download Form" at bounding box center [1282, 36] width 96 height 24
